Goal: Information Seeking & Learning: Learn about a topic

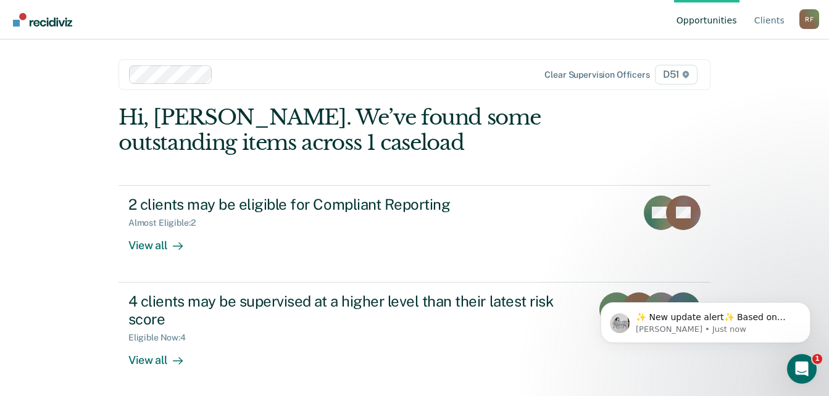
drag, startPoint x: 773, startPoint y: 272, endPoint x: 775, endPoint y: 265, distance: 6.3
click at [774, 271] on div "Opportunities Client s Ronnel Fisher R F Profile How it works Log Out Clear sup…" at bounding box center [414, 198] width 829 height 396
click at [772, 20] on link "Client s" at bounding box center [769, 20] width 35 height 40
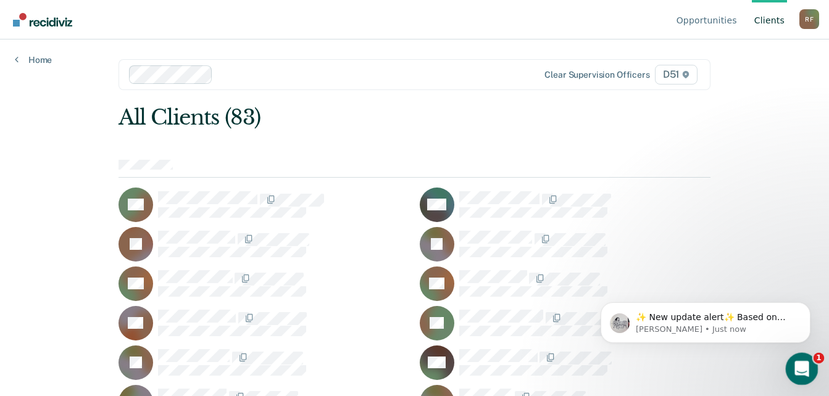
click at [801, 364] on icon "Open Intercom Messenger" at bounding box center [800, 367] width 20 height 20
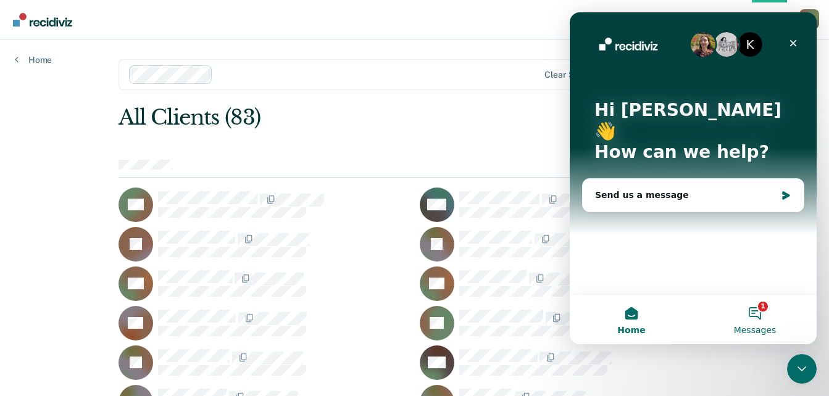
click at [752, 326] on span "Messages" at bounding box center [755, 330] width 43 height 9
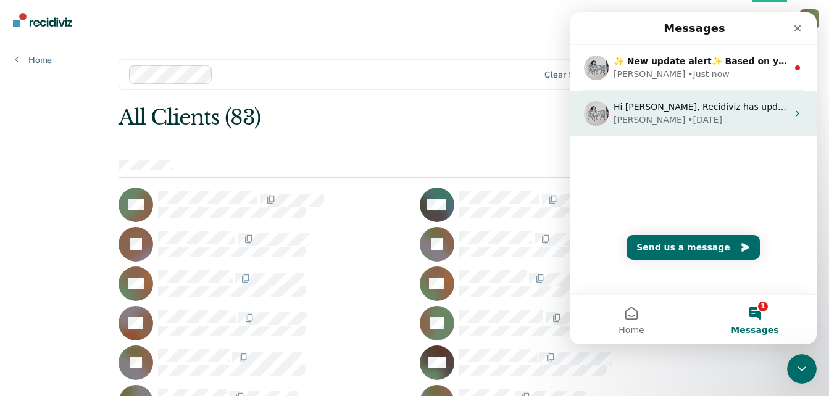
click at [688, 114] on div "Hi Ronnel, Recidiviz has updated our tool to allow users to temporarily hide pe…" at bounding box center [701, 114] width 174 height 26
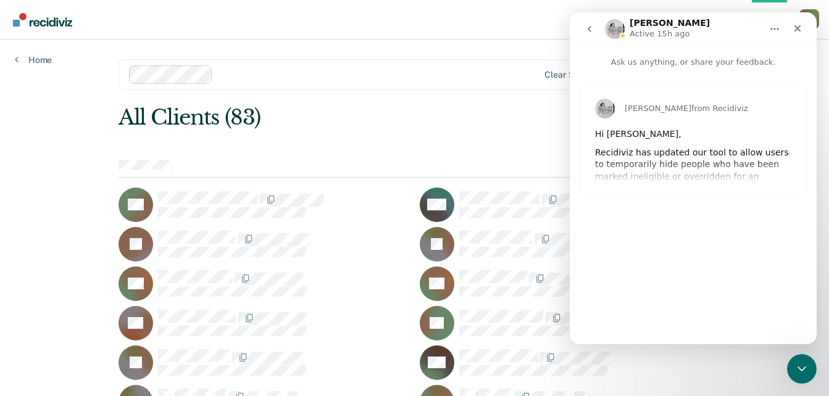
click at [539, 124] on div "All Clients (83)" at bounding box center [355, 117] width 473 height 25
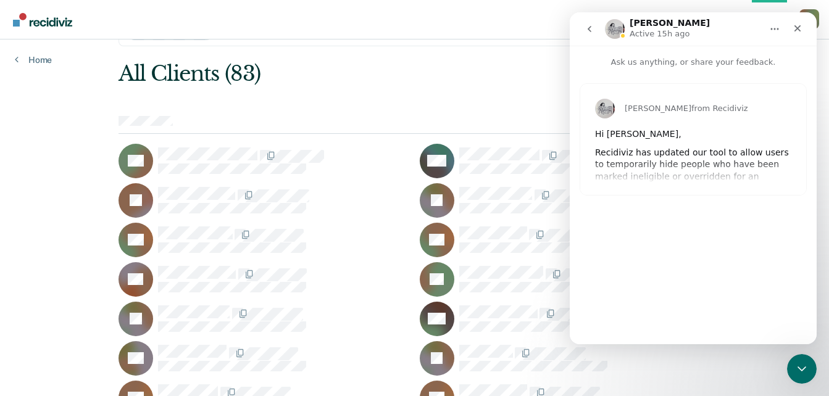
scroll to position [62, 0]
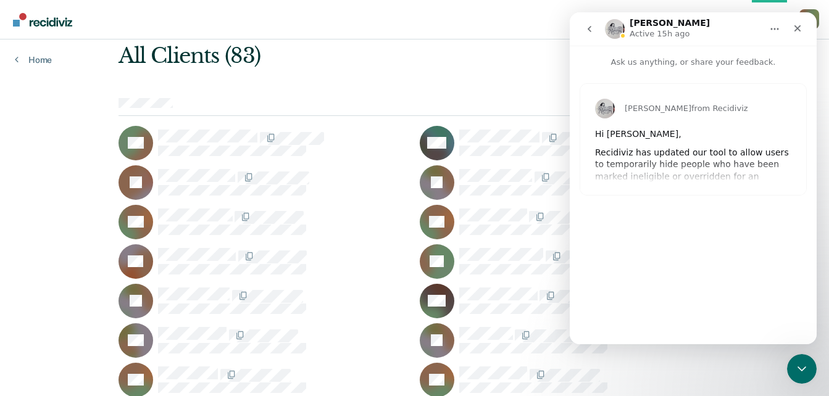
click at [691, 161] on div "Kim from Recidiviz Hi Ronnel, Recidiviz has updated our tool to allow users to …" at bounding box center [693, 139] width 226 height 111
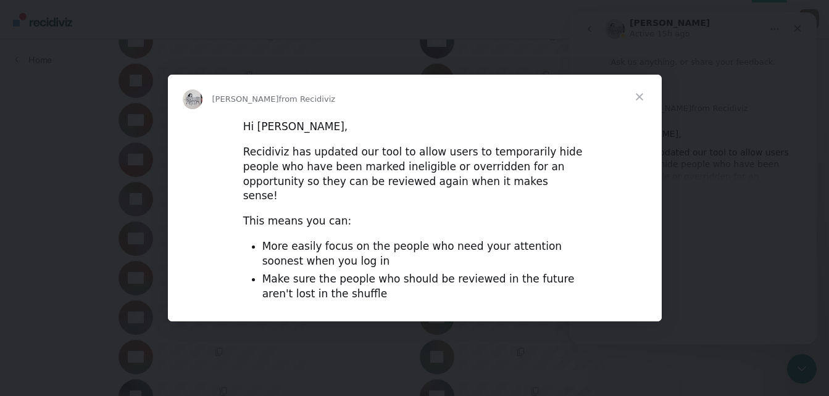
scroll to position [185, 0]
click at [640, 99] on span "Close" at bounding box center [639, 97] width 44 height 44
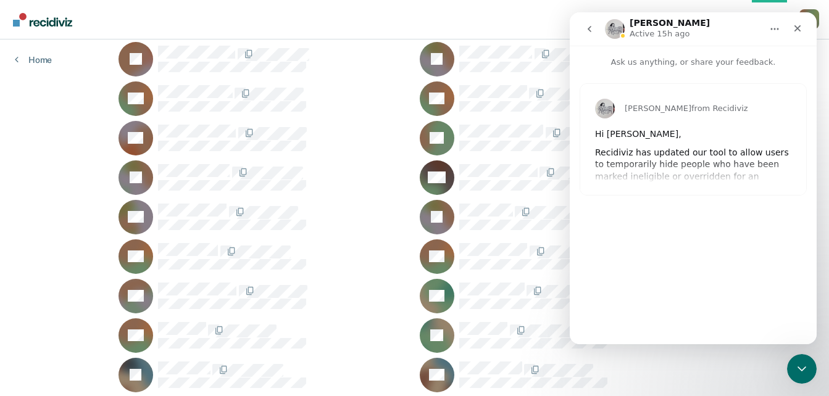
click at [586, 27] on icon "go back" at bounding box center [590, 29] width 10 height 10
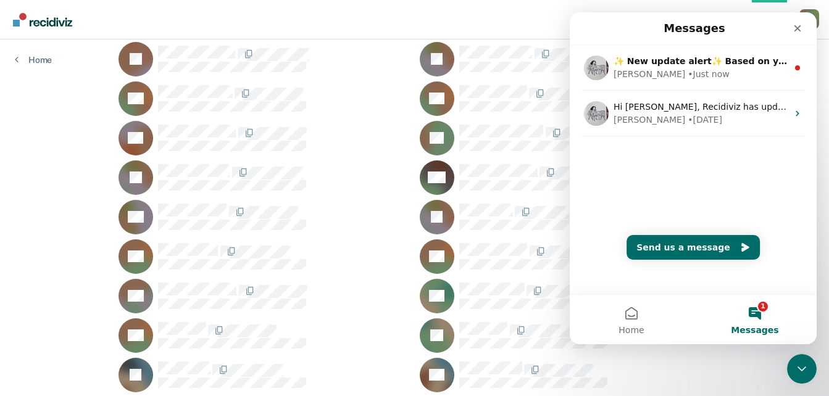
click at [758, 309] on button "1 Messages" at bounding box center [754, 319] width 123 height 49
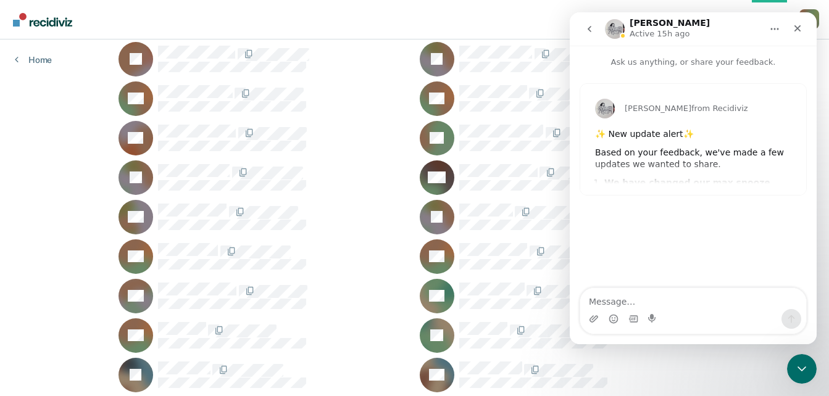
click at [659, 156] on div "Based on your feedback, we've made a few updates we wanted to share." at bounding box center [693, 159] width 196 height 24
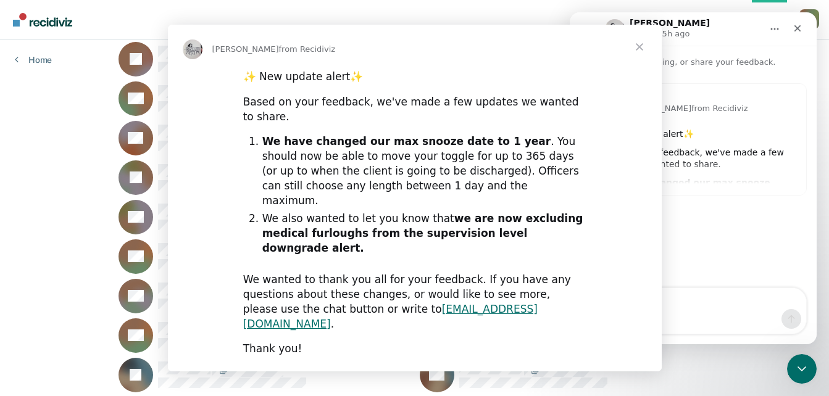
scroll to position [0, 0]
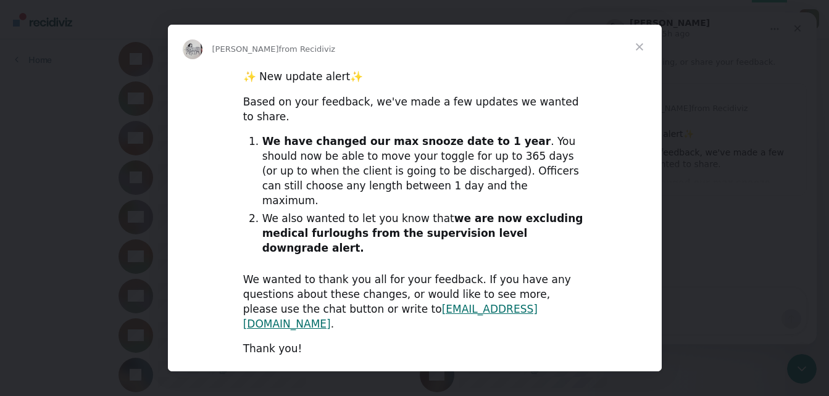
click at [638, 69] on span "Close" at bounding box center [639, 47] width 44 height 44
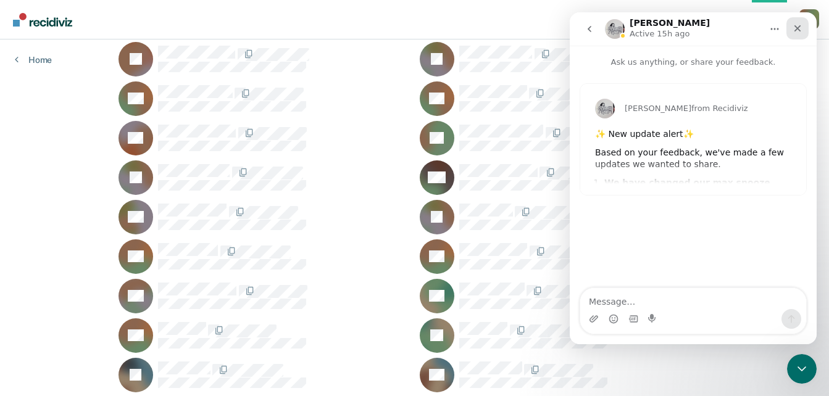
click at [801, 27] on icon "Close" at bounding box center [798, 28] width 10 height 10
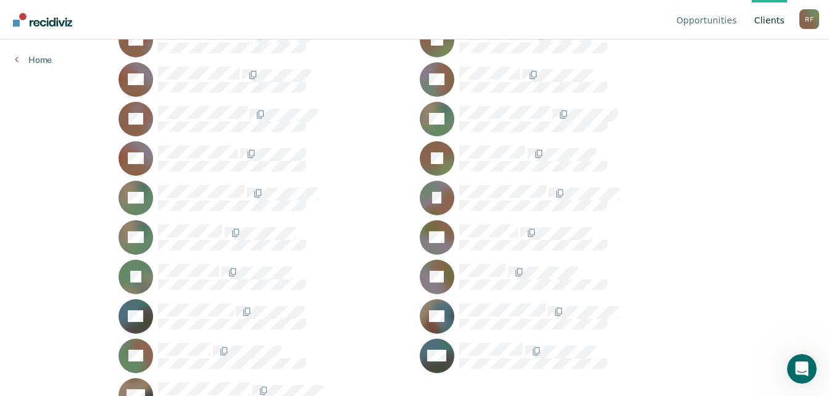
scroll to position [1444, 0]
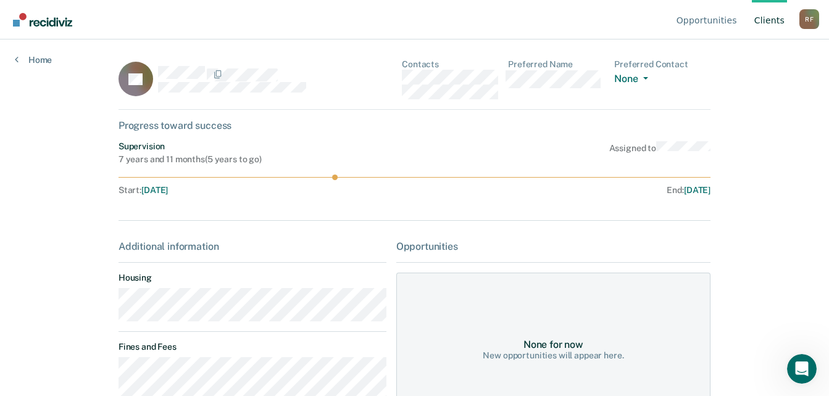
click at [394, 80] on div "TT Contacts Preferred Name Preferred Contact None Call Text Email None" at bounding box center [415, 84] width 592 height 51
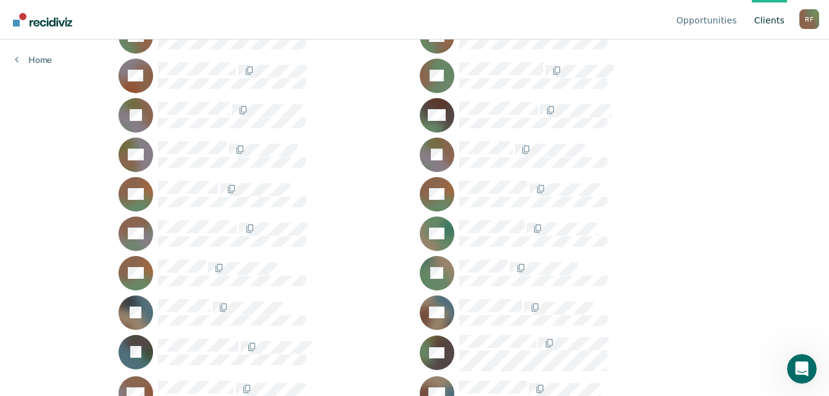
scroll to position [24, 0]
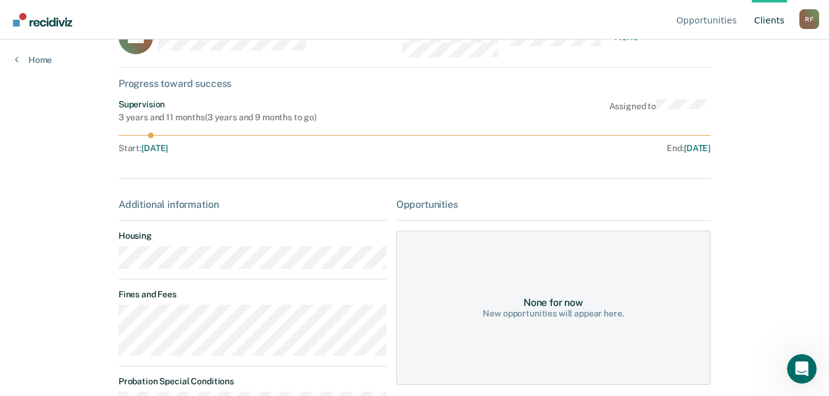
scroll to position [119, 0]
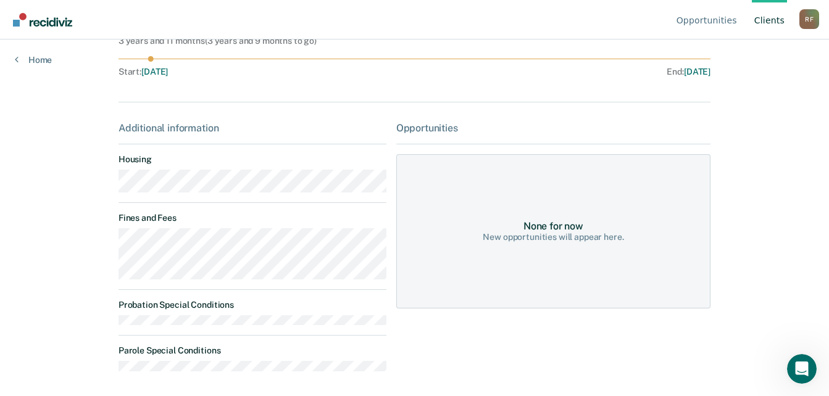
click at [110, 189] on main "AB Contacts Preferred Name Preferred Contact None Call Text Email None Progress…" at bounding box center [415, 84] width 622 height 327
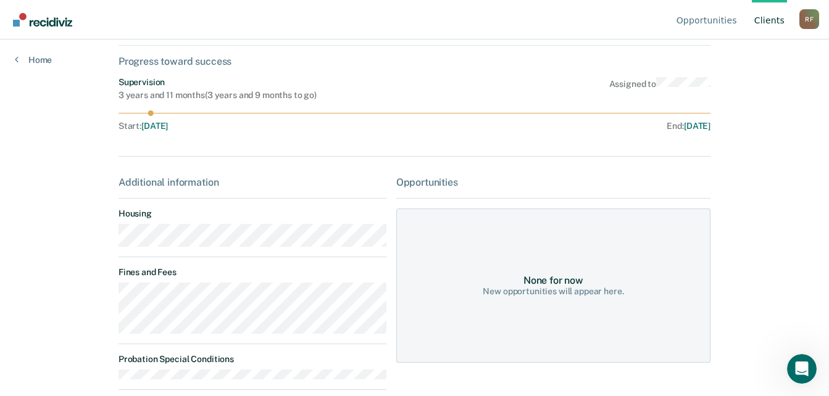
scroll to position [0, 0]
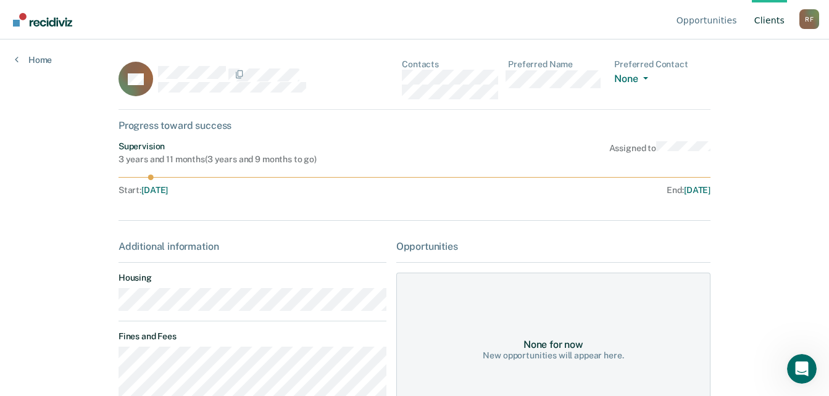
click at [401, 83] on div "AB Contacts Preferred Name Preferred Contact None Call Text Email None" at bounding box center [415, 84] width 592 height 51
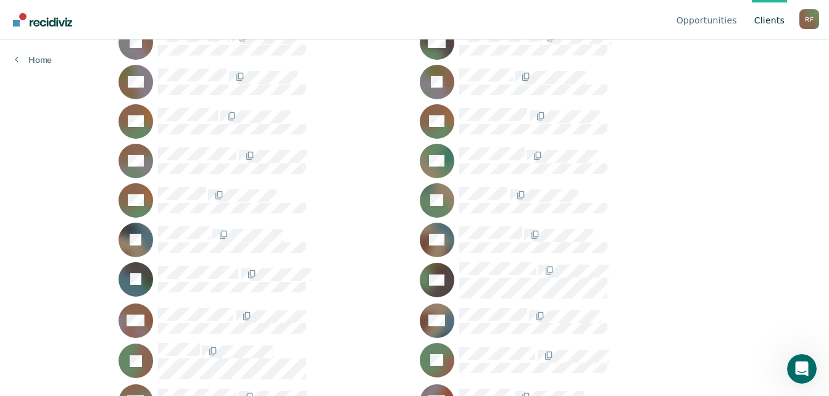
scroll to position [333, 0]
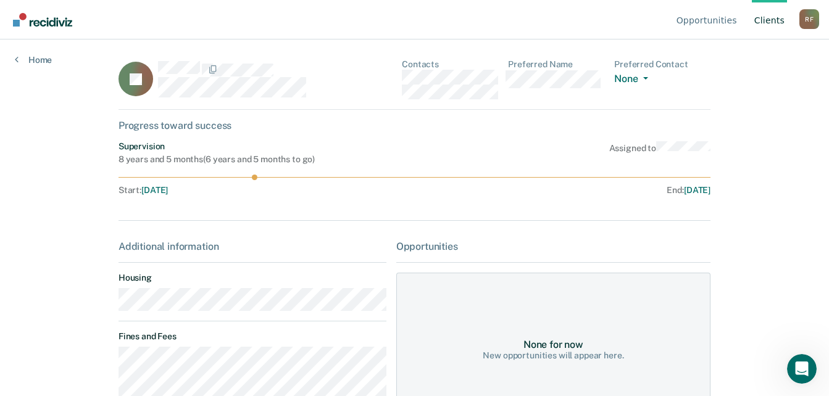
click at [114, 310] on main "IG Contacts Preferred Name Preferred Contact None Call Text Email None Progress…" at bounding box center [415, 203] width 622 height 327
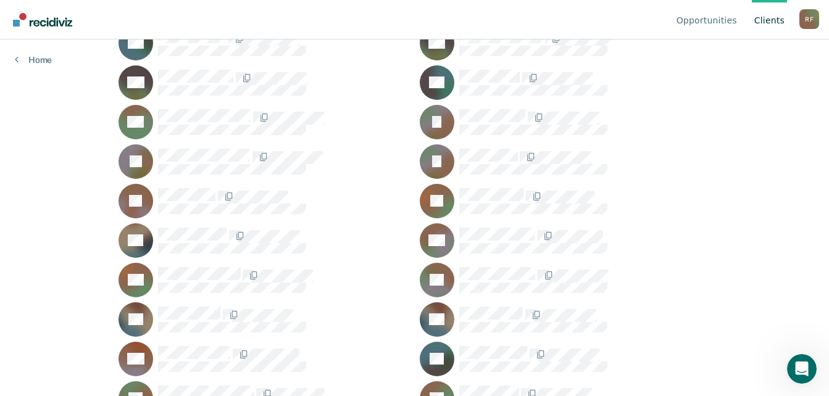
scroll to position [826, 0]
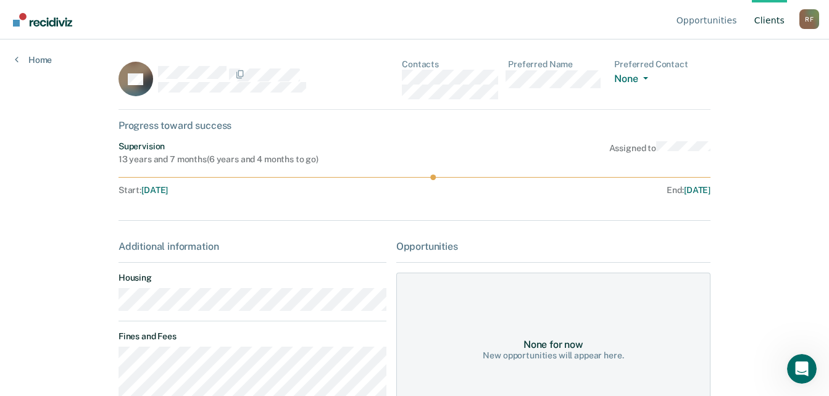
click at [109, 305] on main "PK Contacts Preferred Name Preferred Contact None Call Text Email None Progress…" at bounding box center [415, 203] width 622 height 327
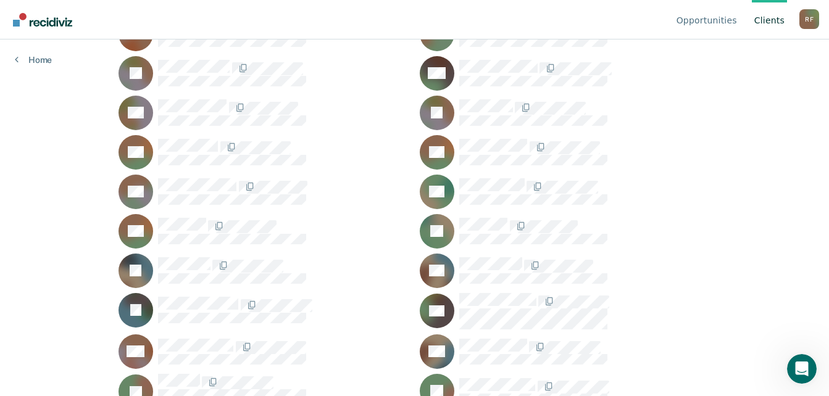
scroll to position [271, 0]
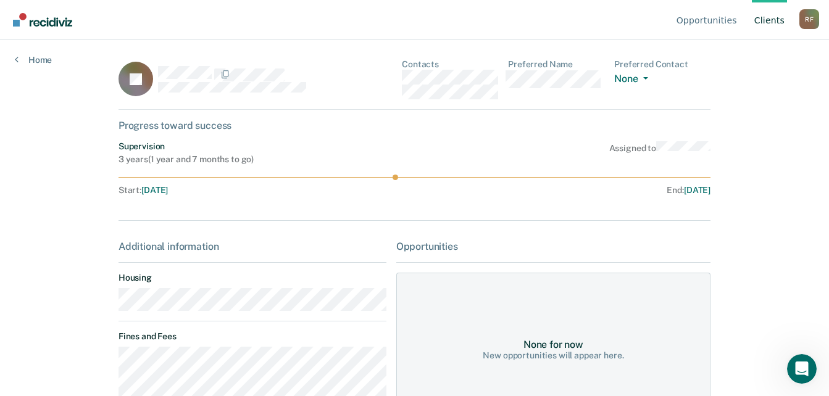
click at [109, 309] on main "JB Contacts Preferred Name Preferred Contact None Call Text Email None Progress…" at bounding box center [415, 203] width 622 height 327
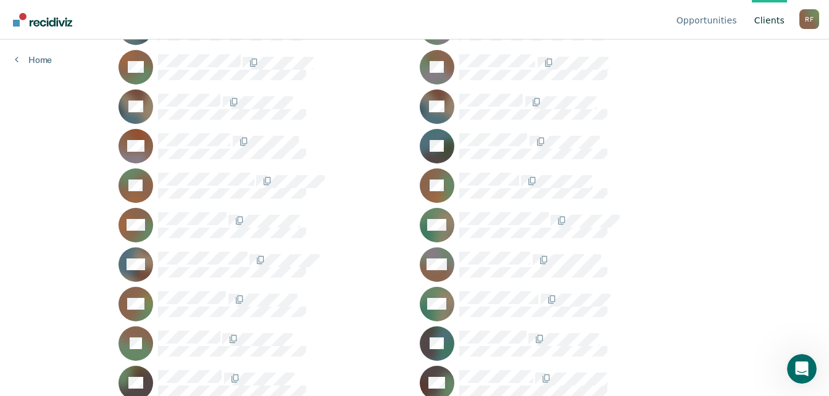
scroll to position [1073, 0]
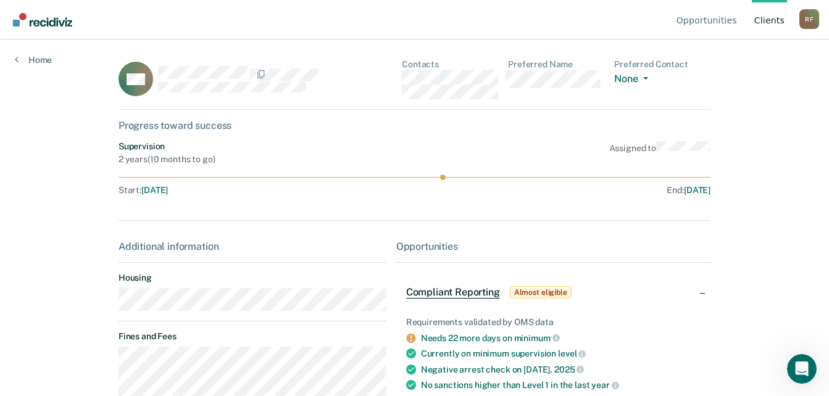
click at [109, 307] on main "CM Contacts Preferred Name Preferred Contact None Call Text Email None Progress…" at bounding box center [415, 203] width 622 height 327
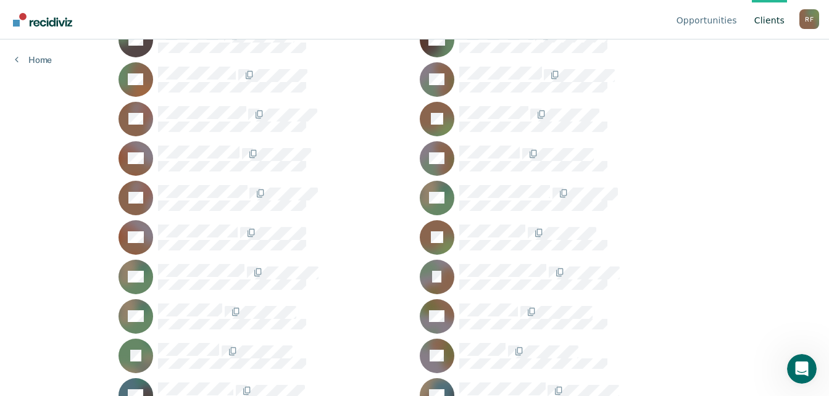
scroll to position [1382, 0]
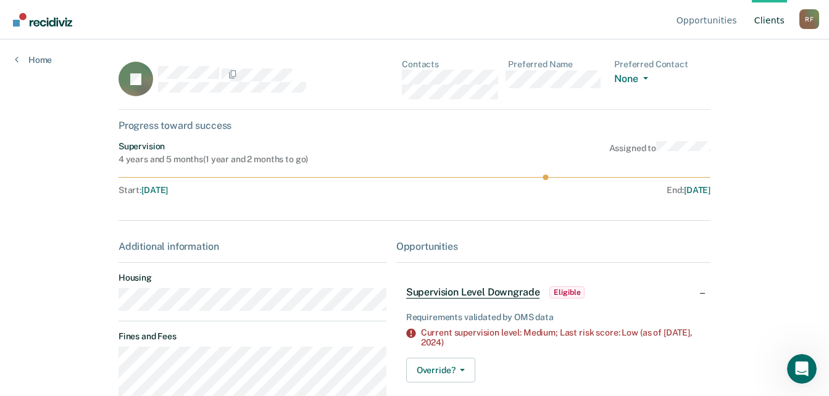
click at [104, 309] on main "JT Contacts Preferred Name Preferred Contact None Call Text Email None Progress…" at bounding box center [415, 203] width 622 height 327
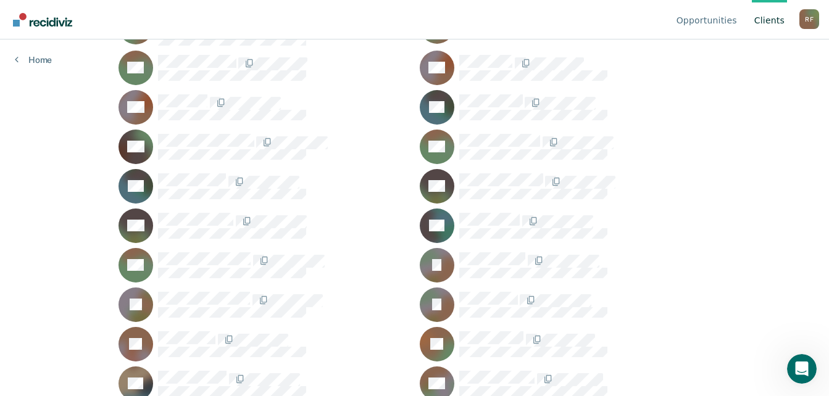
scroll to position [580, 0]
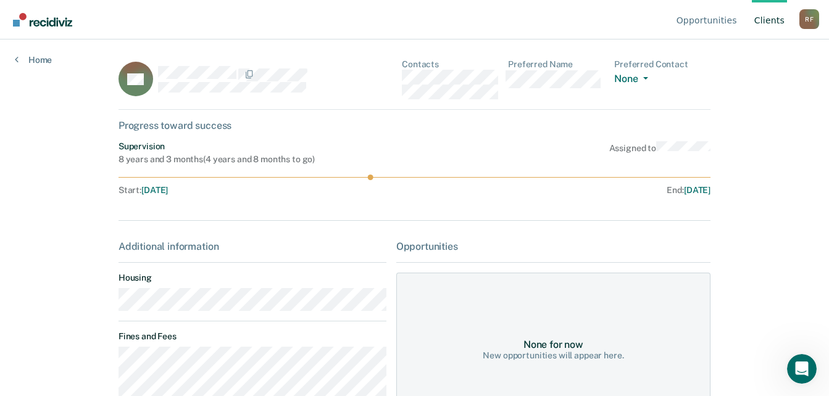
click at [109, 308] on main "BH Contacts Preferred Name Preferred Contact None Call Text Email None Progress…" at bounding box center [415, 203] width 622 height 327
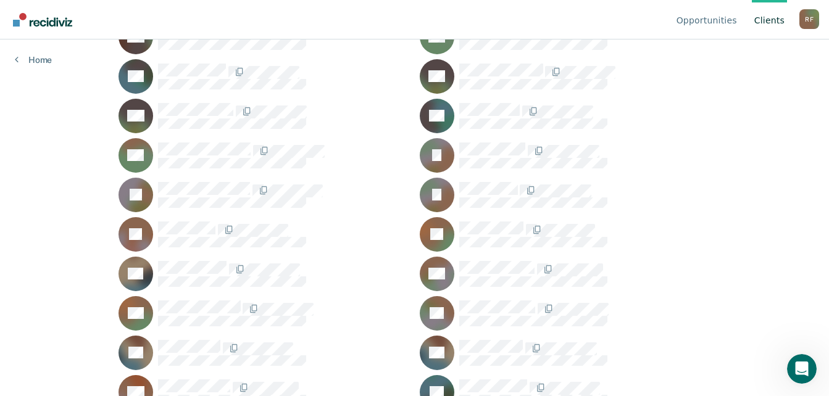
scroll to position [765, 0]
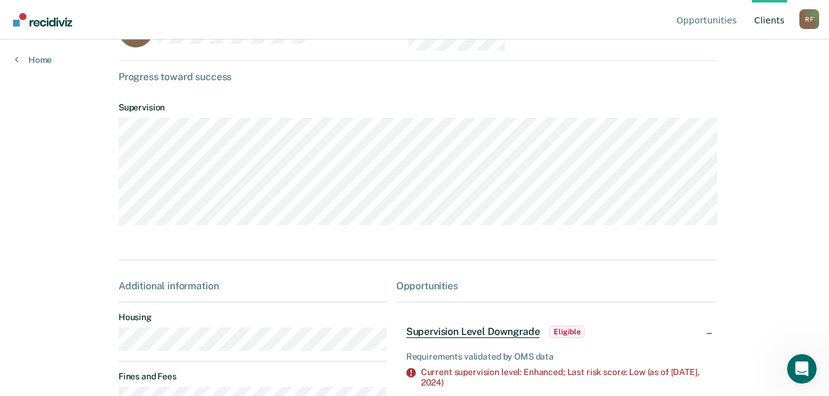
scroll to position [123, 0]
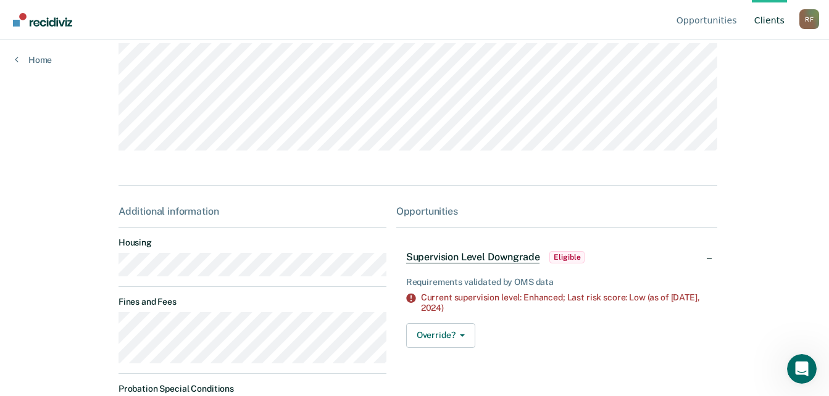
click at [122, 285] on div "Additional information Housing Fines and Fees Probation Special Conditions Paro…" at bounding box center [253, 335] width 268 height 259
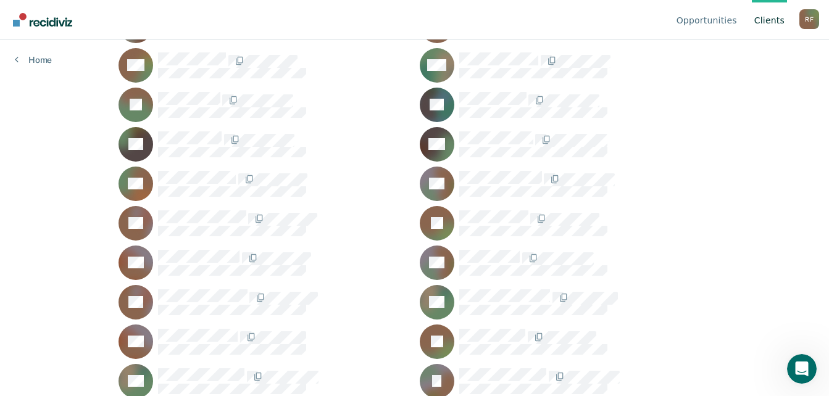
scroll to position [1259, 0]
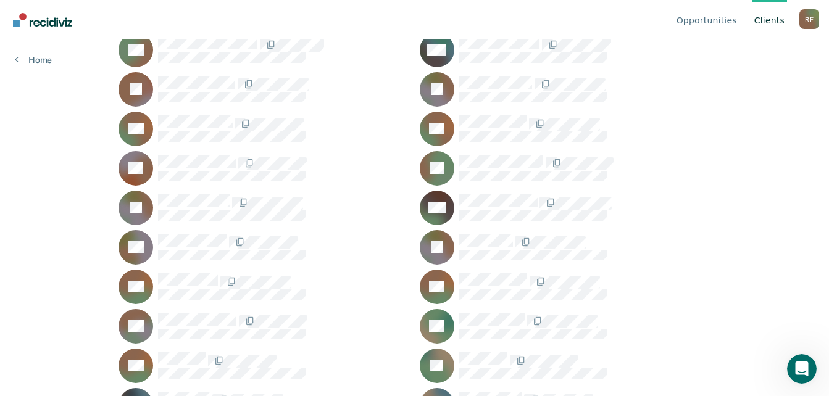
scroll to position [148, 0]
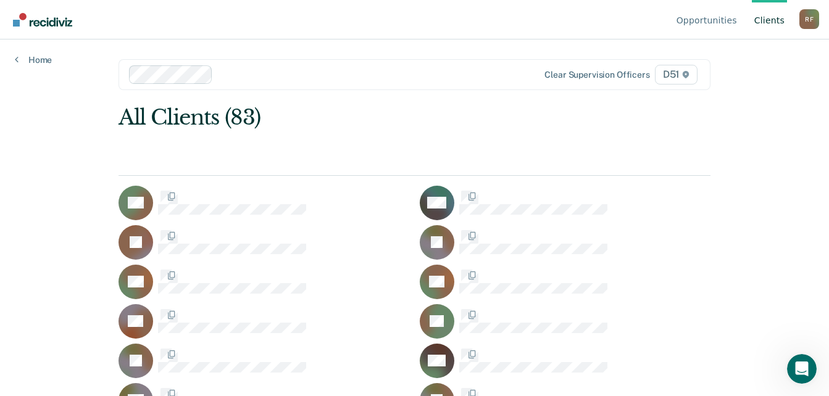
scroll to position [148, 0]
